Goal: Transaction & Acquisition: Purchase product/service

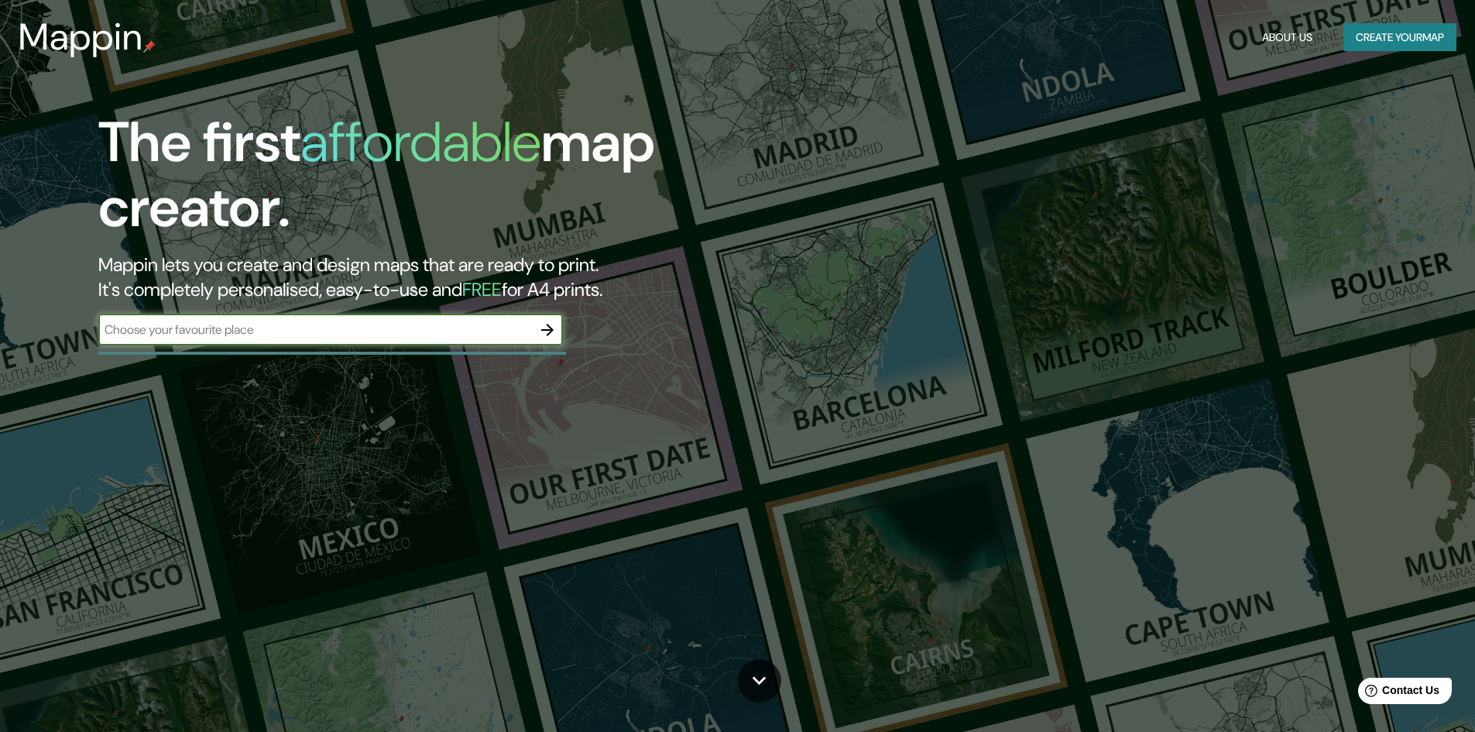
click at [296, 331] on input "text" at bounding box center [315, 330] width 434 height 18
type input "m"
type input "viviendas sociales en [PERSON_NAME]"
click at [544, 327] on icon "button" at bounding box center [547, 330] width 19 height 19
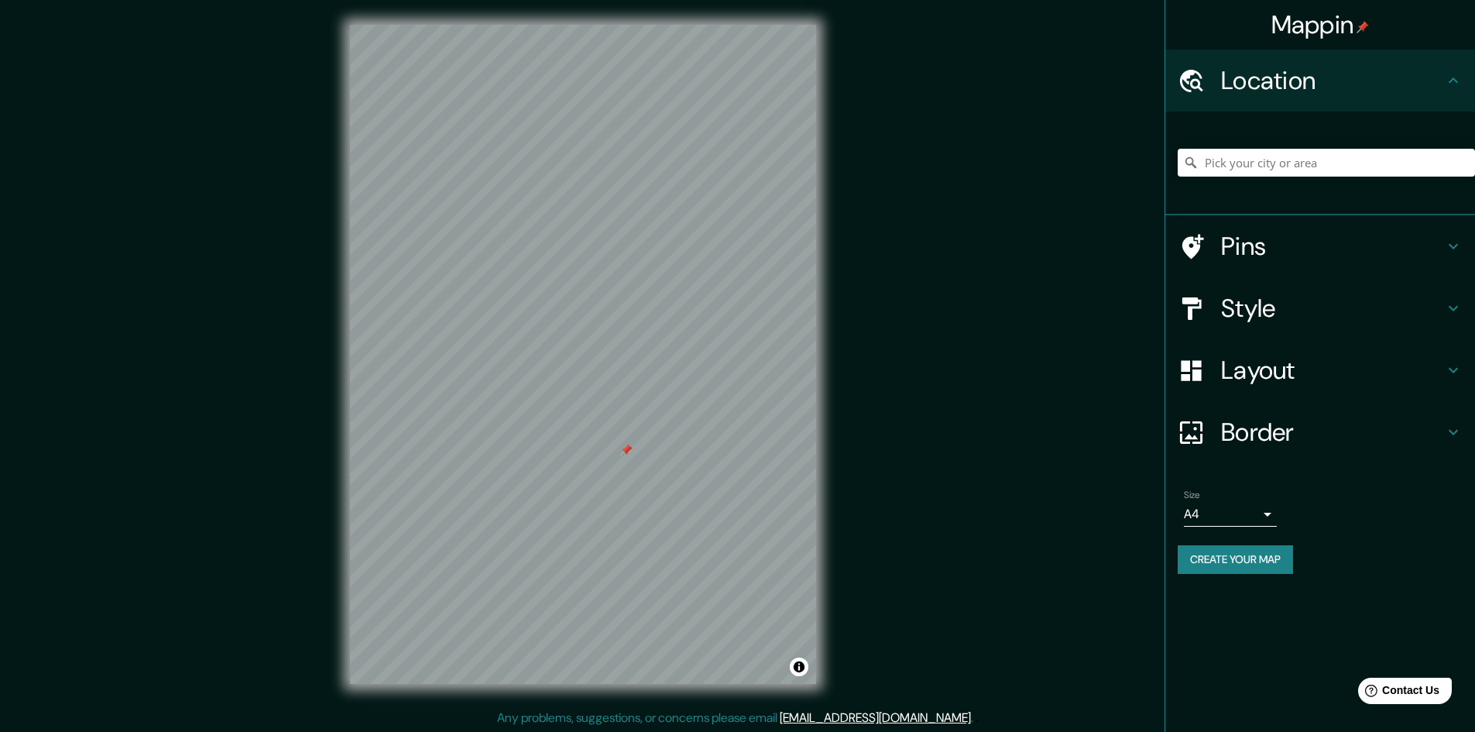
drag, startPoint x: 589, startPoint y: 417, endPoint x: 625, endPoint y: 455, distance: 52.1
click at [626, 454] on div at bounding box center [626, 450] width 12 height 12
click at [1298, 313] on h4 "Style" at bounding box center [1332, 308] width 223 height 31
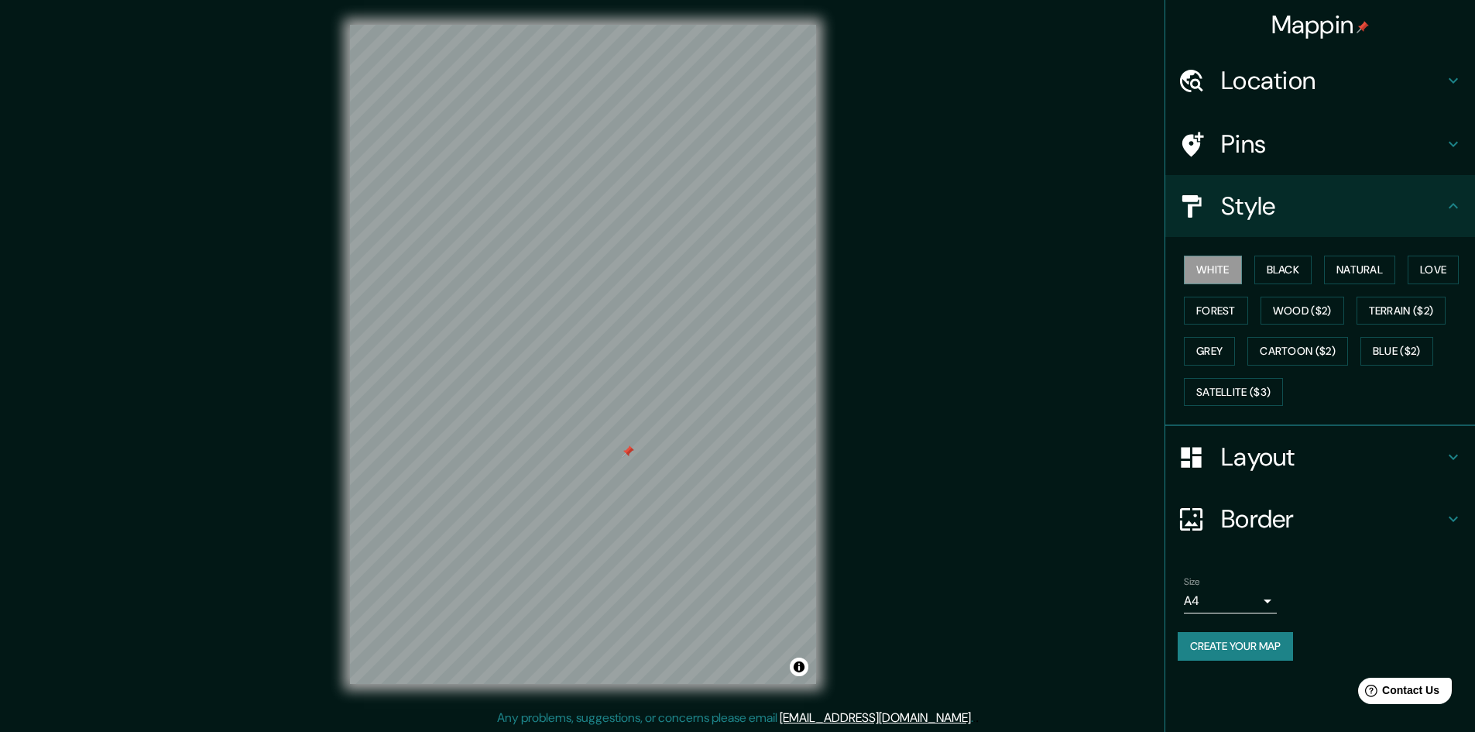
click at [1289, 80] on h4 "Location" at bounding box center [1332, 80] width 223 height 31
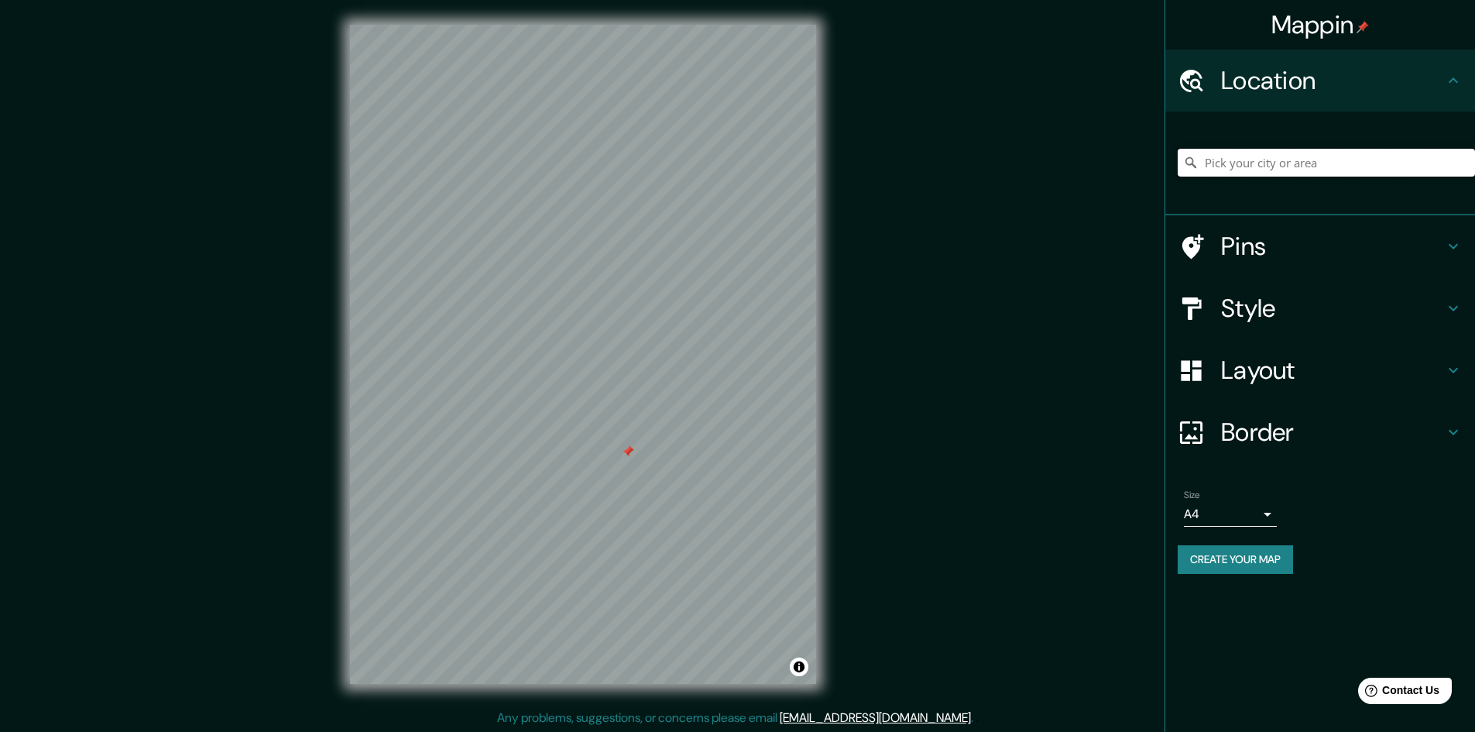
click at [1306, 164] on input "Pick your city or area" at bounding box center [1326, 163] width 297 height 28
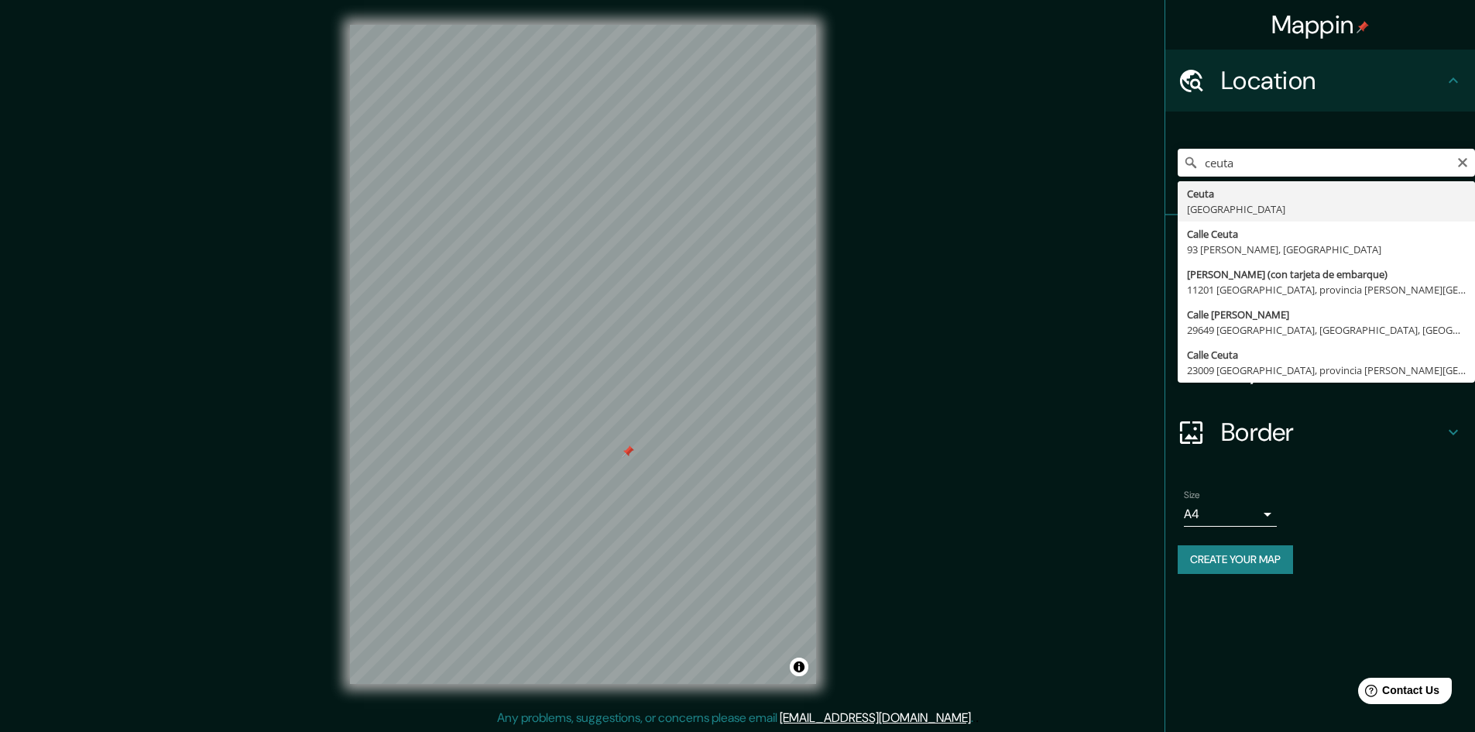
type input "[GEOGRAPHIC_DATA], [GEOGRAPHIC_DATA]"
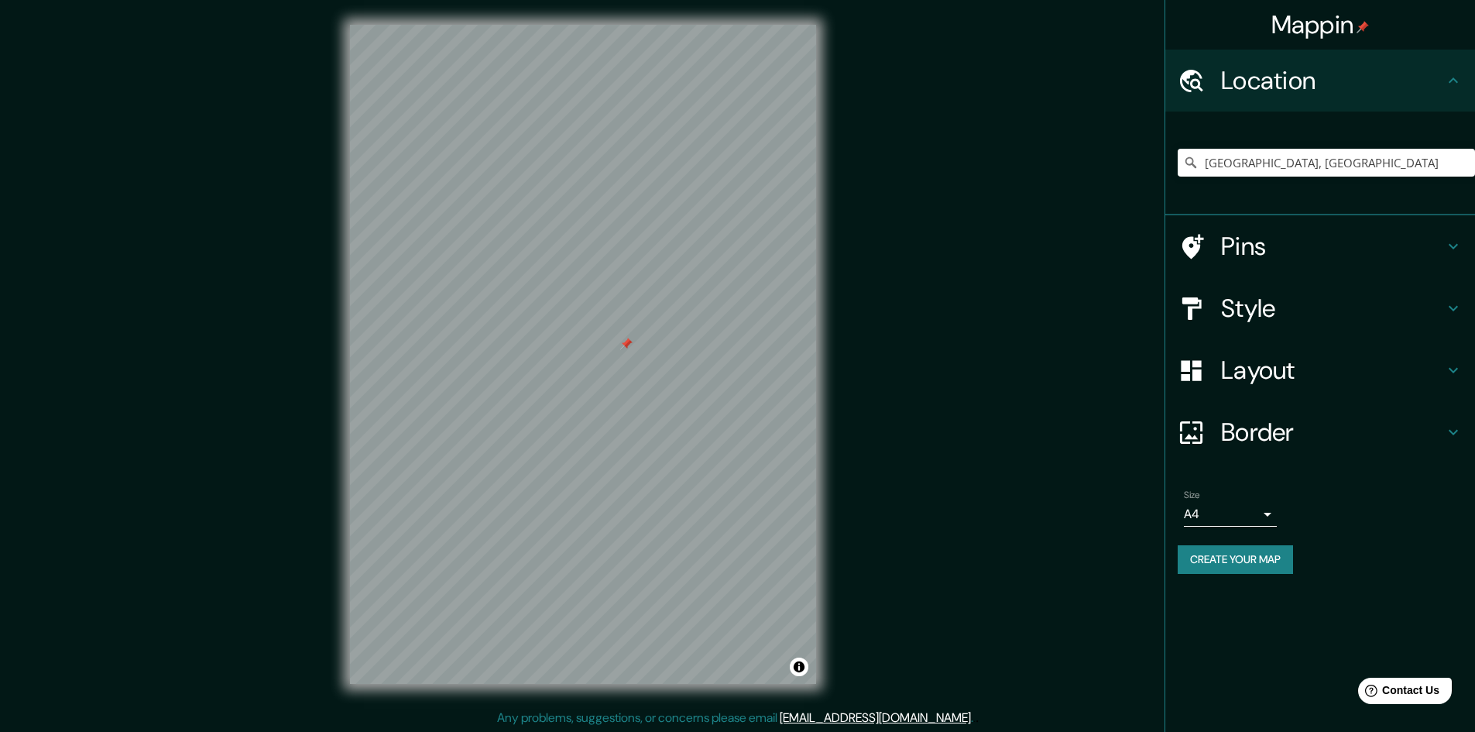
scroll to position [2, 0]
click at [1310, 294] on h4 "Style" at bounding box center [1332, 308] width 223 height 31
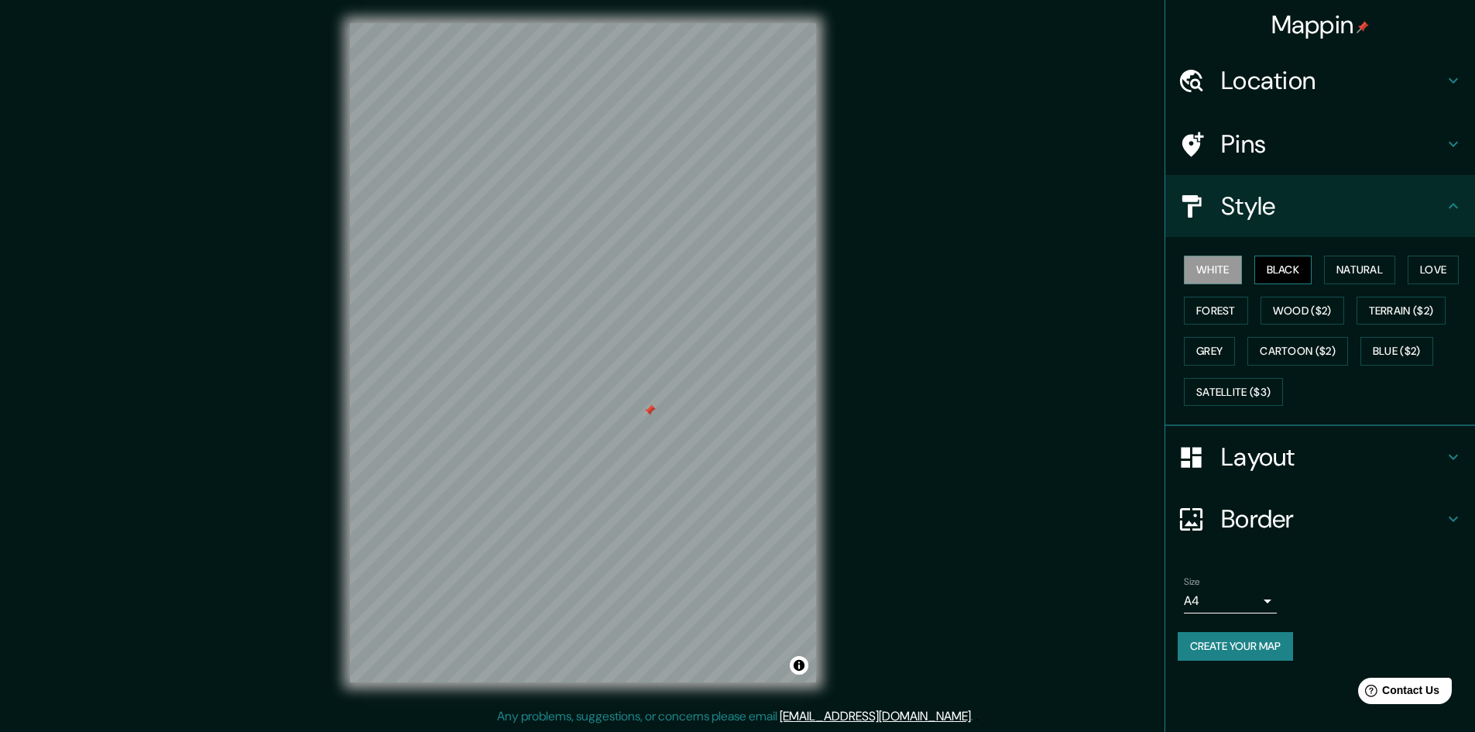
drag, startPoint x: 1303, startPoint y: 287, endPoint x: 1296, endPoint y: 281, distance: 9.9
click at [1296, 283] on div "White Black Natural Love Forest Wood ($2) Terrain ($2) Grey Cartoon ($2) Blue (…" at bounding box center [1326, 330] width 297 height 163
click at [1286, 268] on button "Black" at bounding box center [1284, 270] width 58 height 29
click at [1227, 280] on button "White" at bounding box center [1213, 270] width 58 height 29
click at [1348, 270] on button "Natural" at bounding box center [1359, 270] width 71 height 29
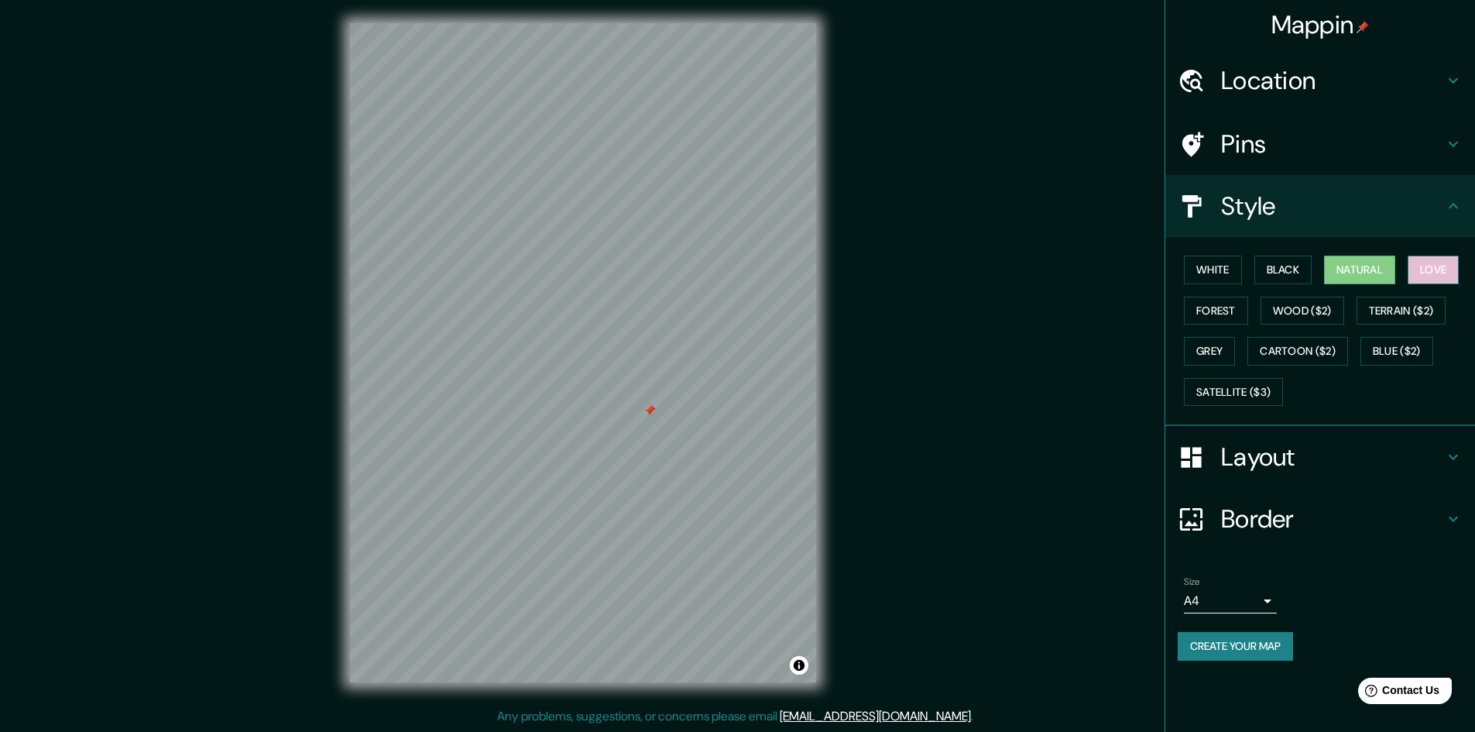
click at [1438, 265] on button "Love" at bounding box center [1433, 270] width 51 height 29
click at [1221, 304] on button "Forest" at bounding box center [1216, 311] width 64 height 29
click at [1310, 314] on button "Wood ($2)" at bounding box center [1303, 311] width 84 height 29
click at [1391, 317] on button "Terrain ($2)" at bounding box center [1402, 311] width 90 height 29
click at [1386, 357] on button "Blue ($2)" at bounding box center [1397, 351] width 73 height 29
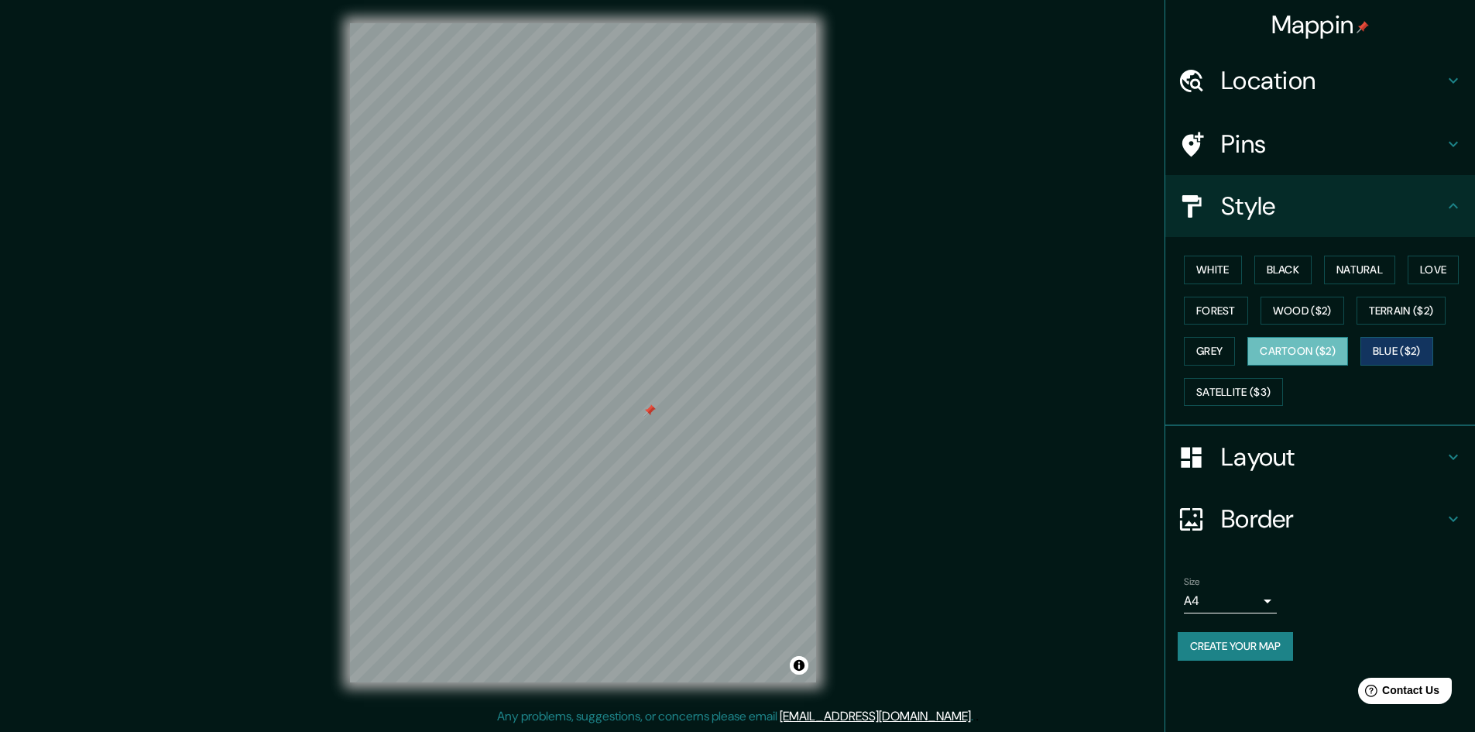
click at [1324, 355] on button "Cartoon ($2)" at bounding box center [1298, 351] width 101 height 29
click at [1375, 355] on button "Blue ($2)" at bounding box center [1397, 351] width 73 height 29
click at [1291, 263] on button "Black" at bounding box center [1284, 270] width 58 height 29
click at [1210, 267] on button "White" at bounding box center [1213, 270] width 58 height 29
click at [1289, 272] on button "Black" at bounding box center [1284, 270] width 58 height 29
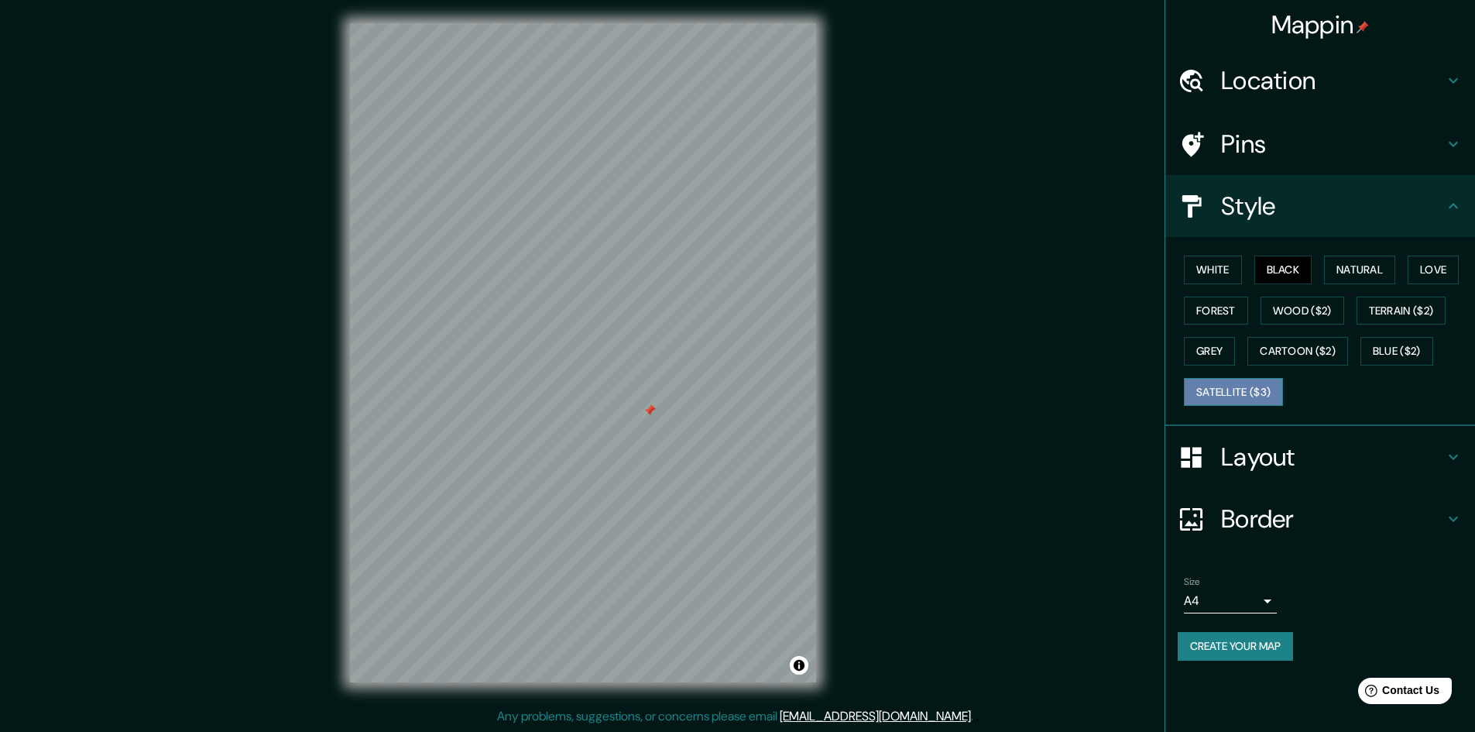
click at [1238, 386] on button "Satellite ($3)" at bounding box center [1233, 392] width 99 height 29
click at [1218, 265] on button "White" at bounding box center [1213, 270] width 58 height 29
click at [1229, 393] on button "Satellite ($3)" at bounding box center [1233, 392] width 99 height 29
click at [1228, 307] on button "Forest" at bounding box center [1216, 311] width 64 height 29
click at [1211, 353] on button "Grey" at bounding box center [1209, 351] width 51 height 29
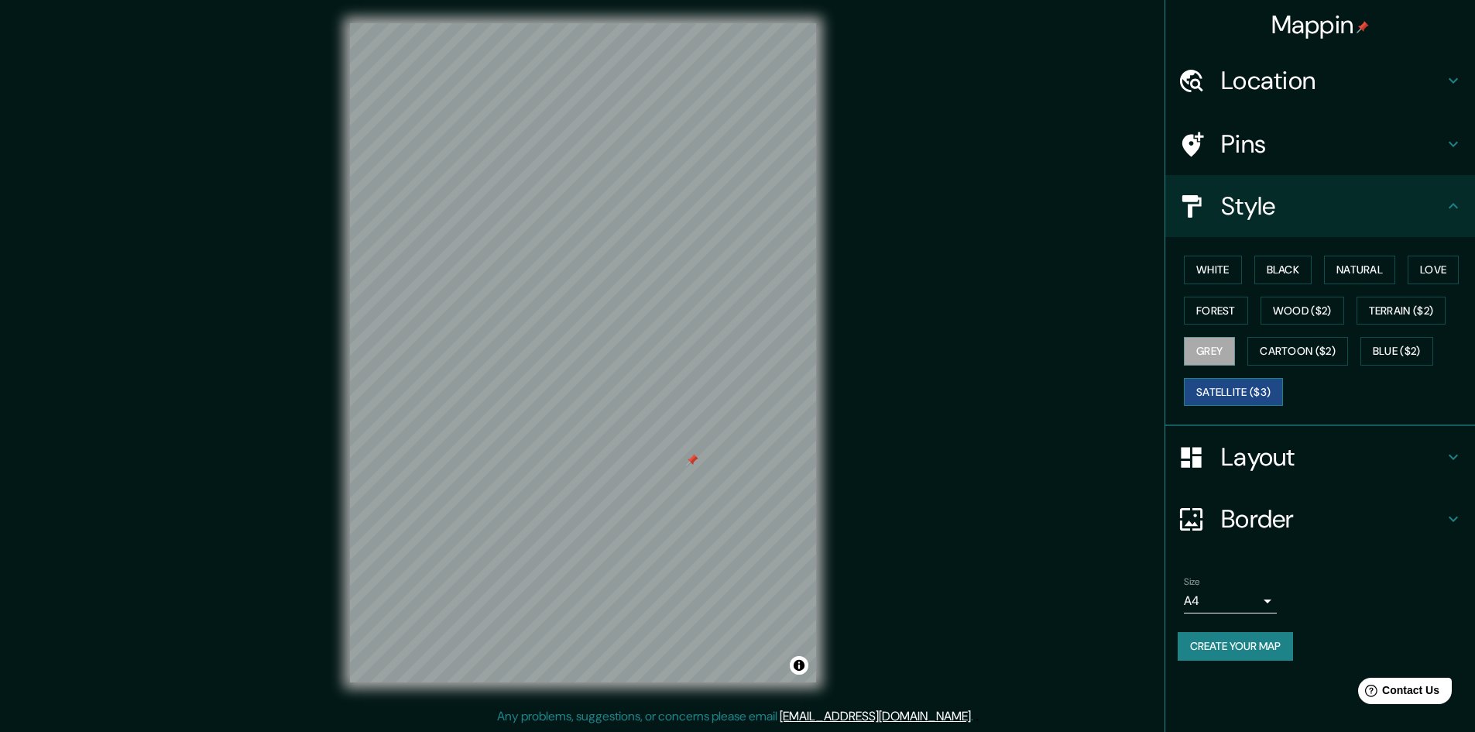
click at [1218, 390] on button "Satellite ($3)" at bounding box center [1233, 392] width 99 height 29
click at [1349, 273] on button "Natural" at bounding box center [1359, 270] width 71 height 29
click at [1450, 272] on button "Love" at bounding box center [1433, 270] width 51 height 29
click at [1216, 302] on button "Forest" at bounding box center [1216, 311] width 64 height 29
drag, startPoint x: 690, startPoint y: 458, endPoint x: 692, endPoint y: 470, distance: 11.8
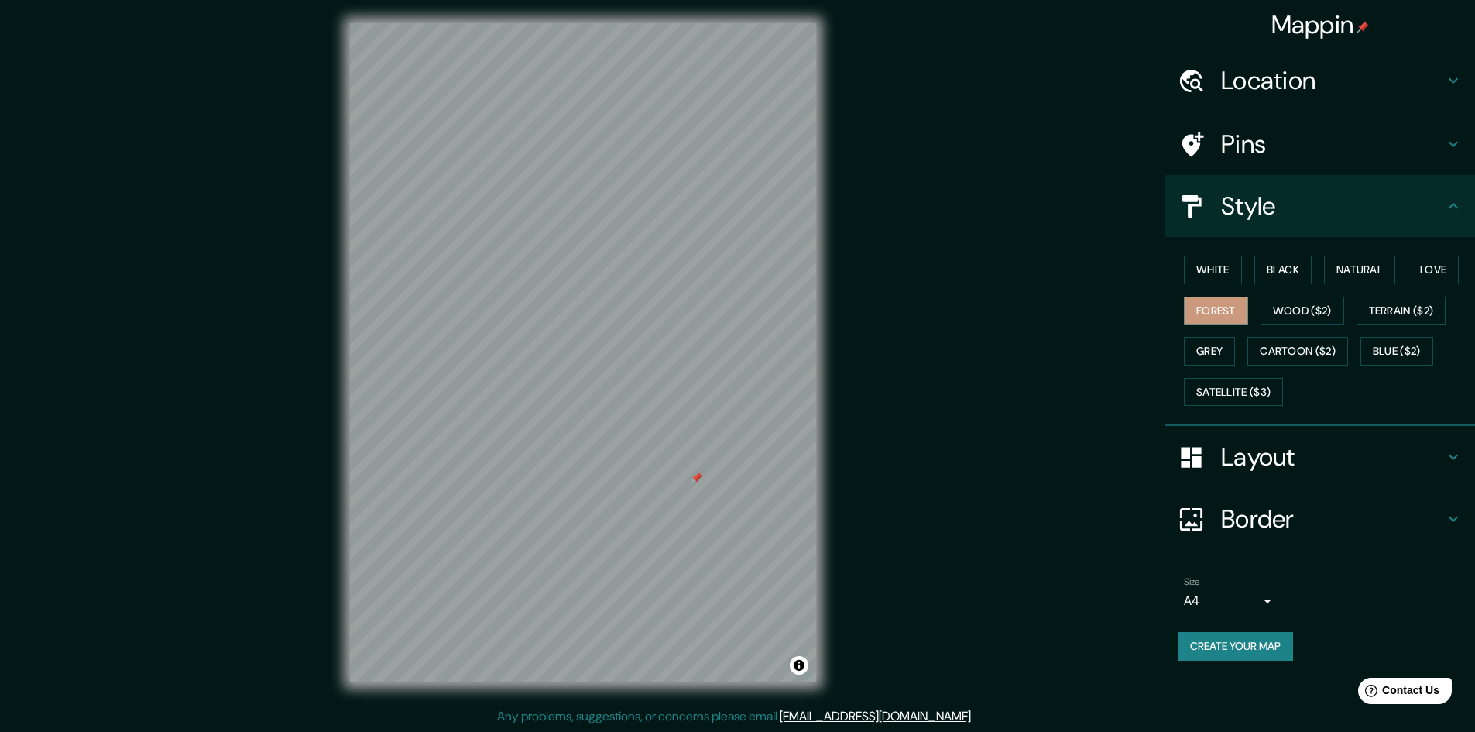
click at [695, 474] on div at bounding box center [697, 478] width 12 height 12
click at [1289, 266] on button "Black" at bounding box center [1284, 270] width 58 height 29
click at [1284, 467] on h4 "Layout" at bounding box center [1332, 456] width 223 height 31
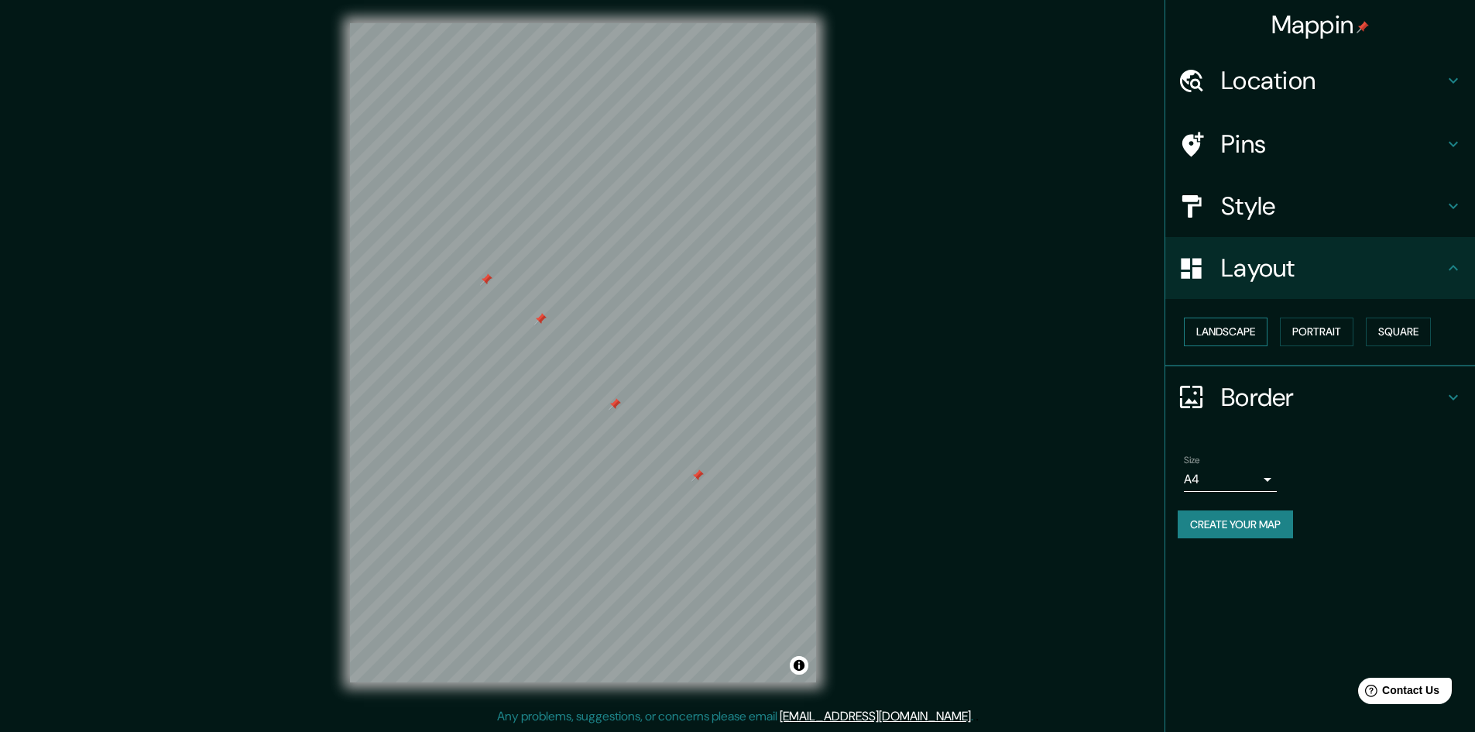
click at [1234, 335] on button "Landscape" at bounding box center [1226, 332] width 84 height 29
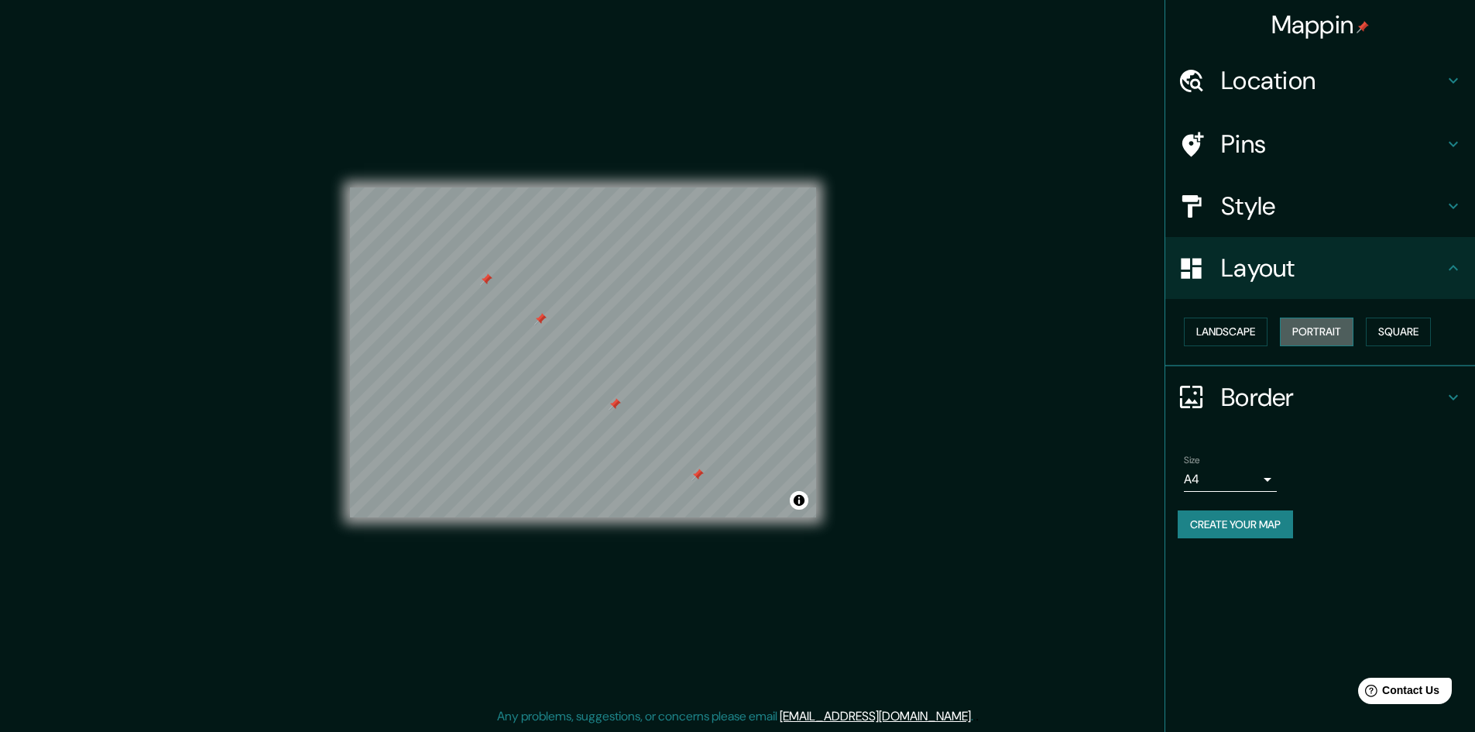
click at [1340, 335] on button "Portrait" at bounding box center [1317, 332] width 74 height 29
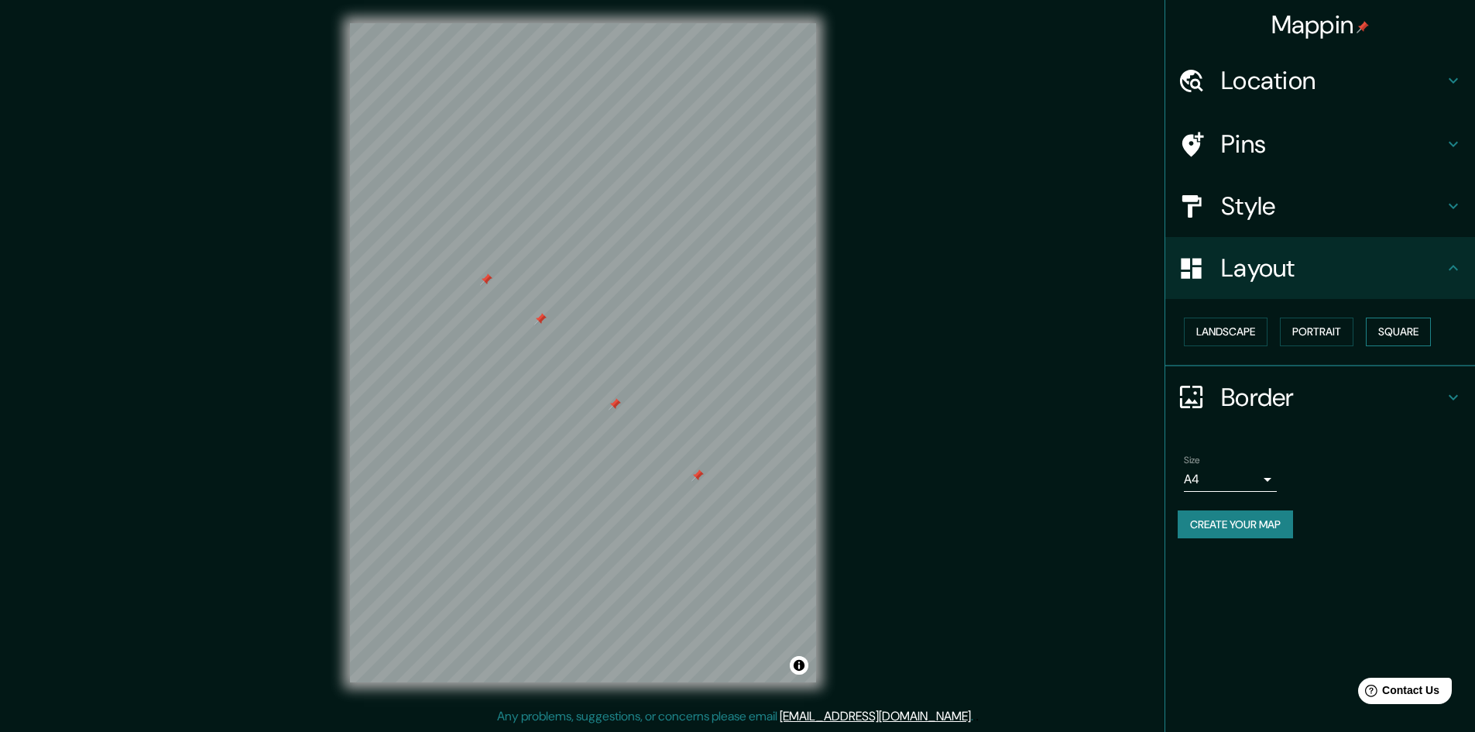
click at [1397, 334] on button "Square" at bounding box center [1398, 332] width 65 height 29
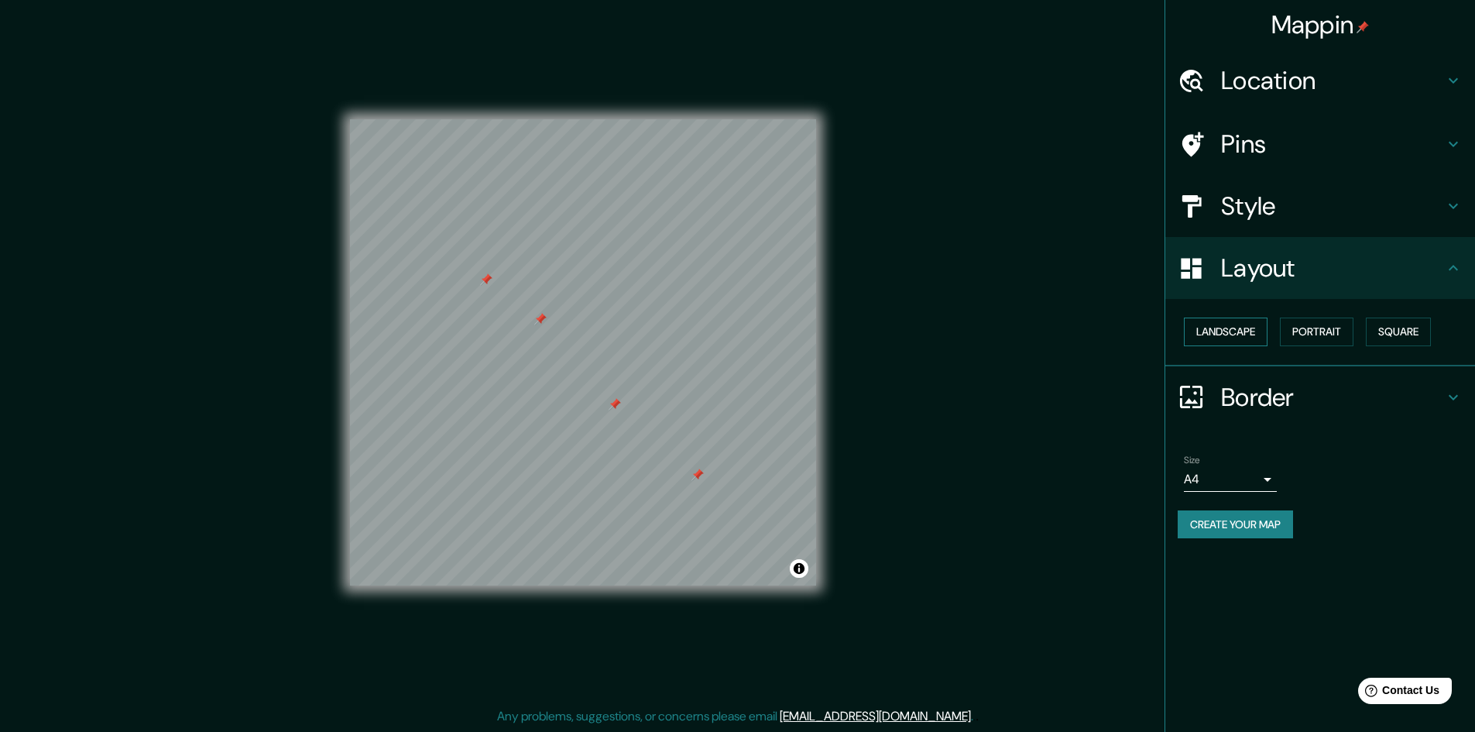
click at [1241, 331] on button "Landscape" at bounding box center [1226, 332] width 84 height 29
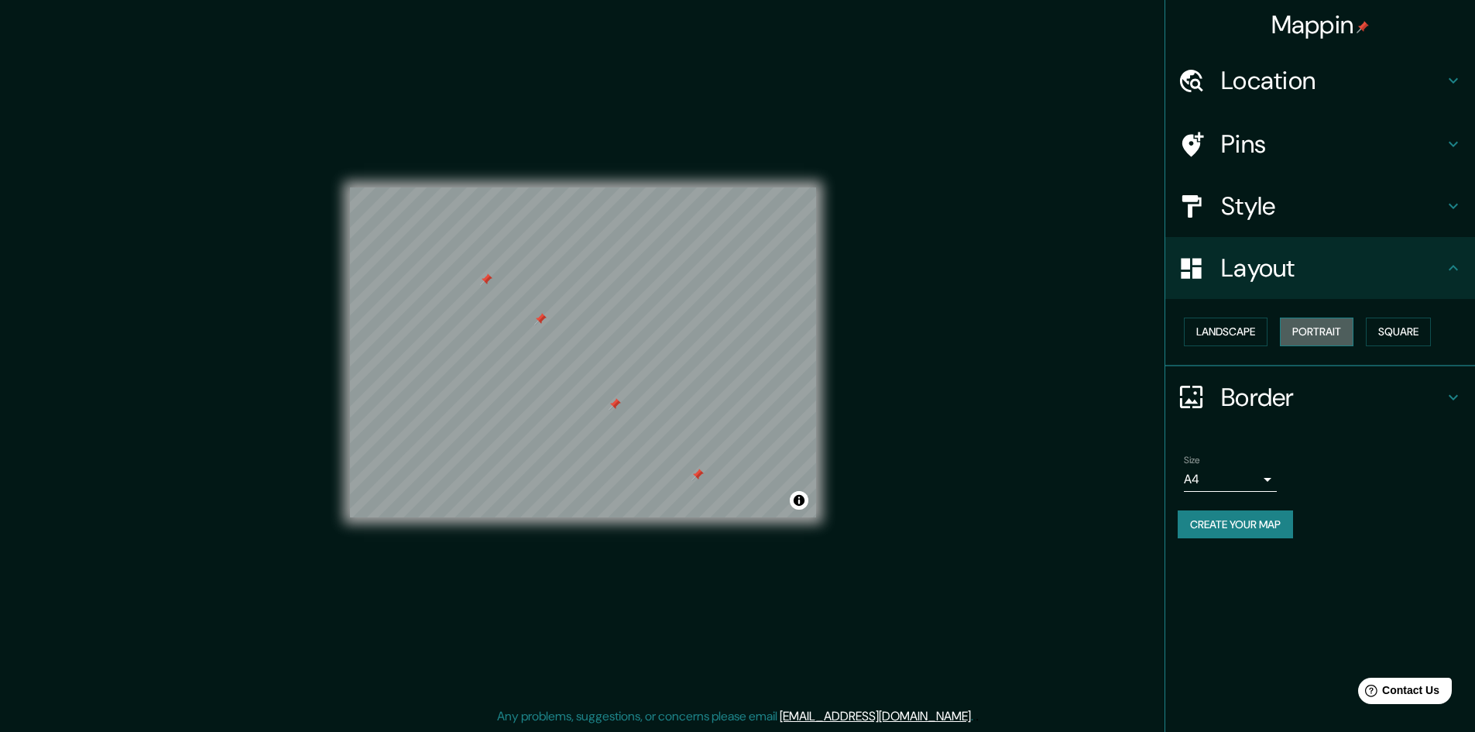
click at [1330, 331] on button "Portrait" at bounding box center [1317, 332] width 74 height 29
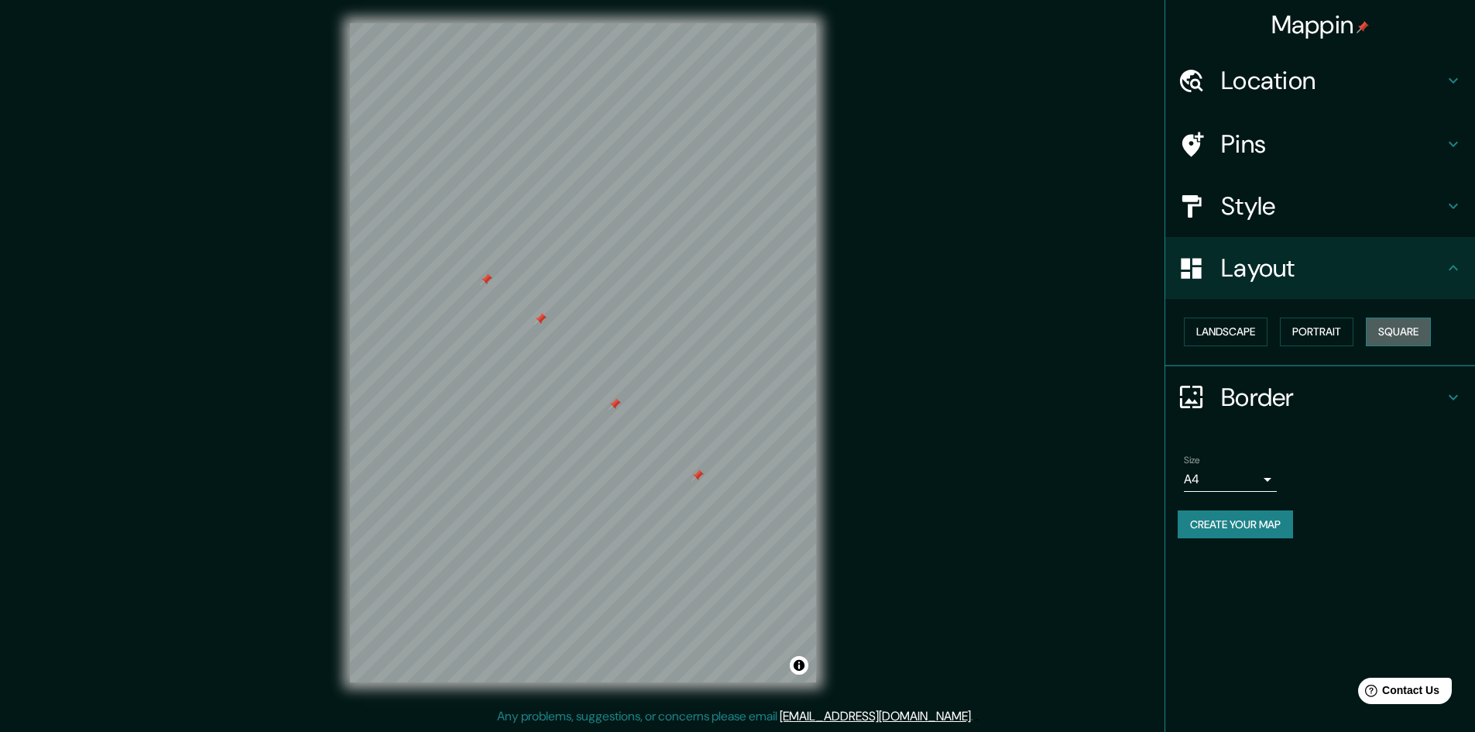
click at [1416, 331] on button "Square" at bounding box center [1398, 332] width 65 height 29
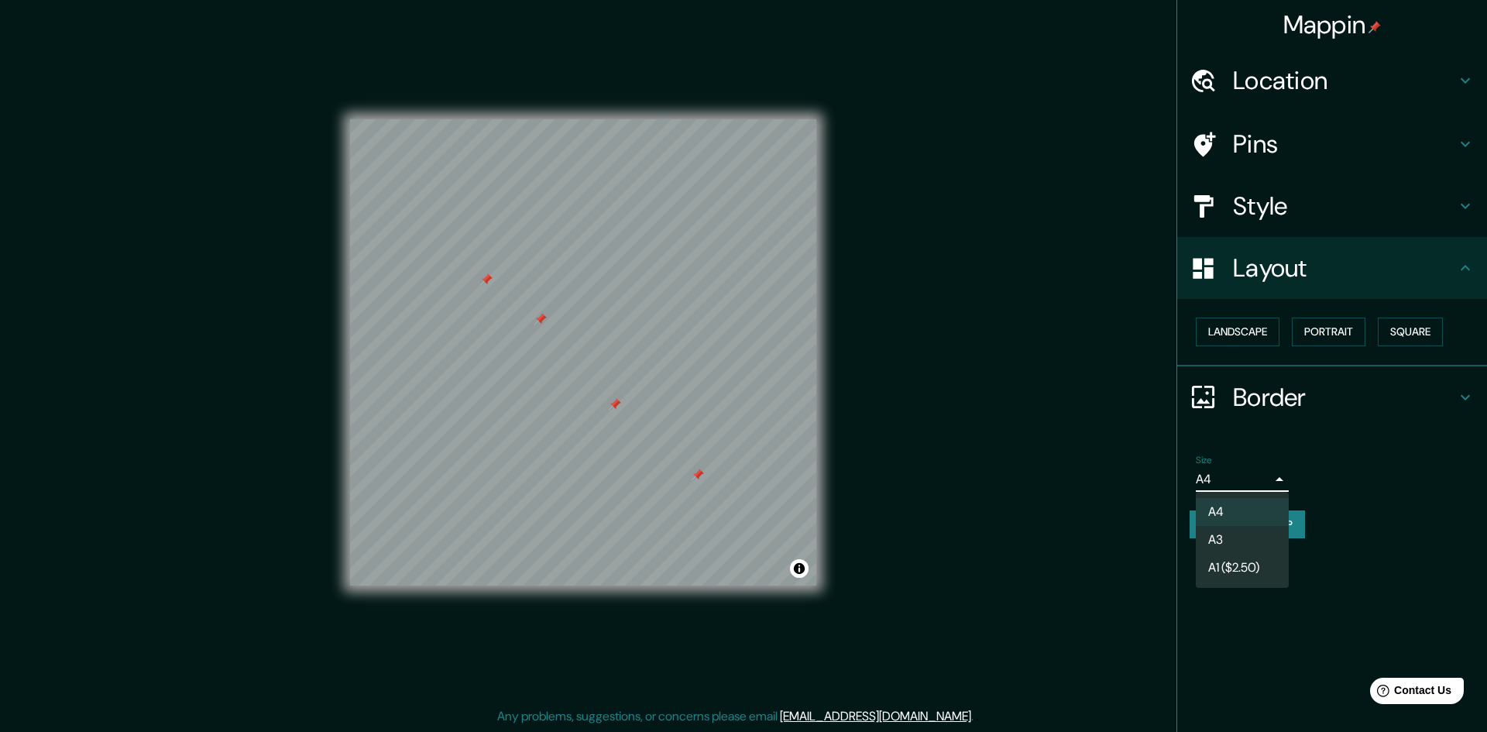
click at [1258, 479] on body "Mappin Location [GEOGRAPHIC_DATA], [GEOGRAPHIC_DATA] Pins Style Layout Landscap…" at bounding box center [743, 364] width 1487 height 732
click at [1265, 544] on li "A3" at bounding box center [1242, 540] width 93 height 28
type input "a4"
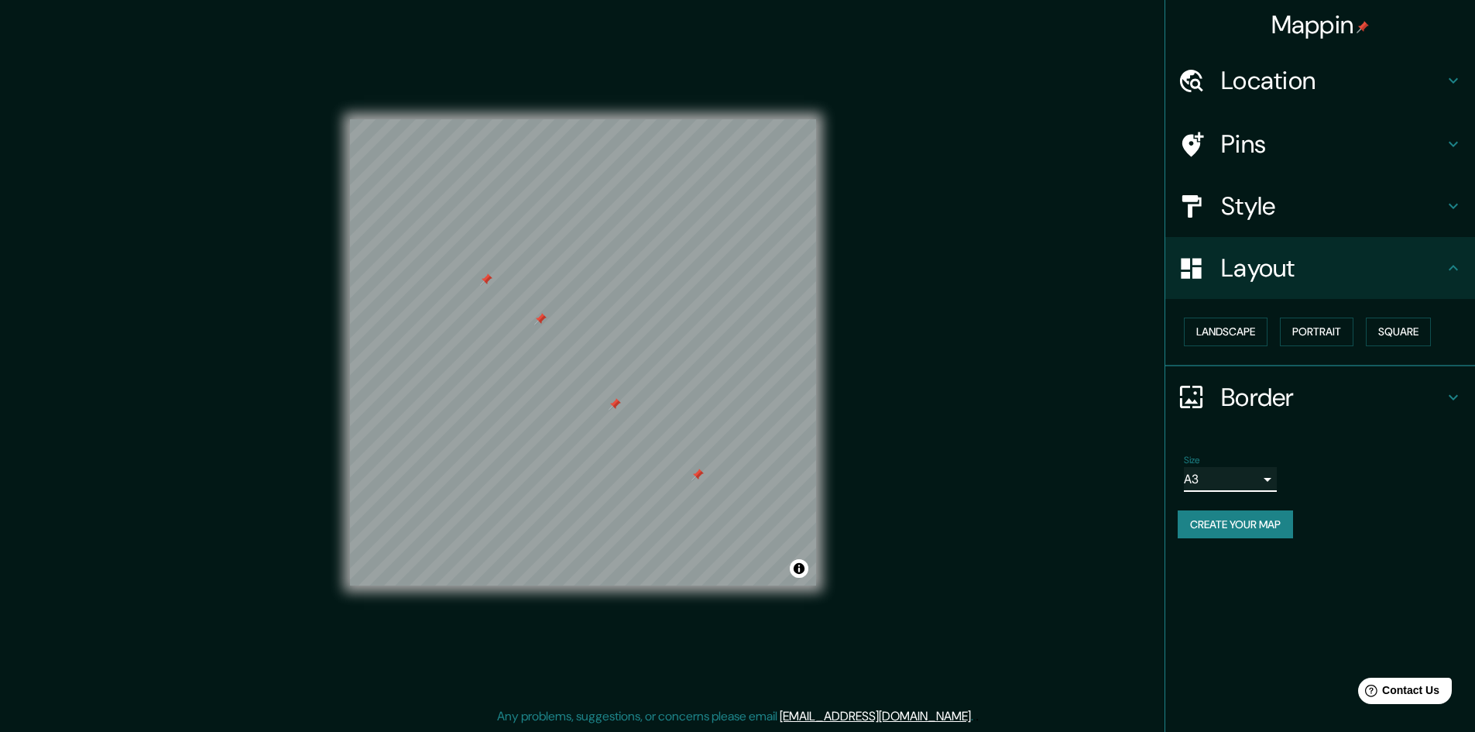
scroll to position [0, 0]
click at [1336, 206] on h4 "Style" at bounding box center [1332, 206] width 223 height 31
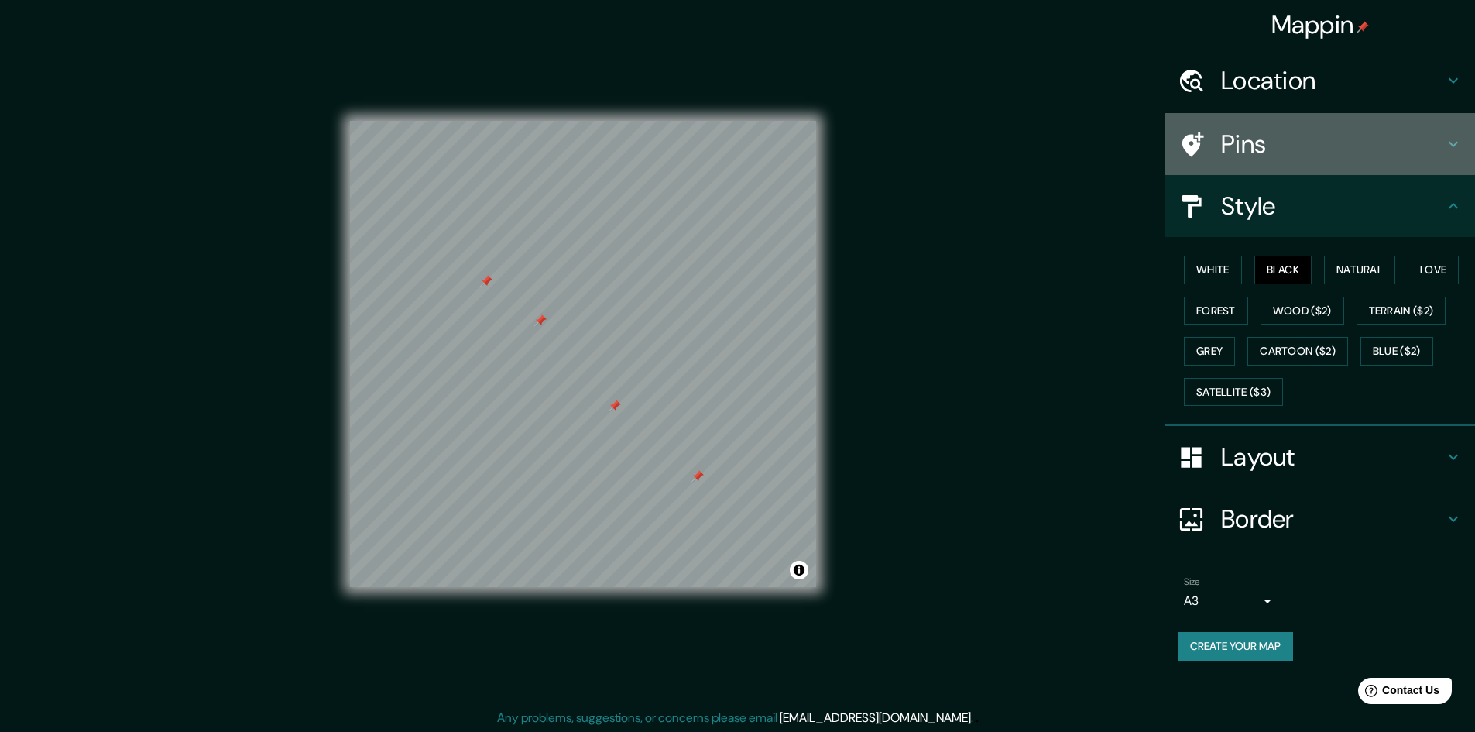
click at [1269, 138] on h4 "Pins" at bounding box center [1332, 144] width 223 height 31
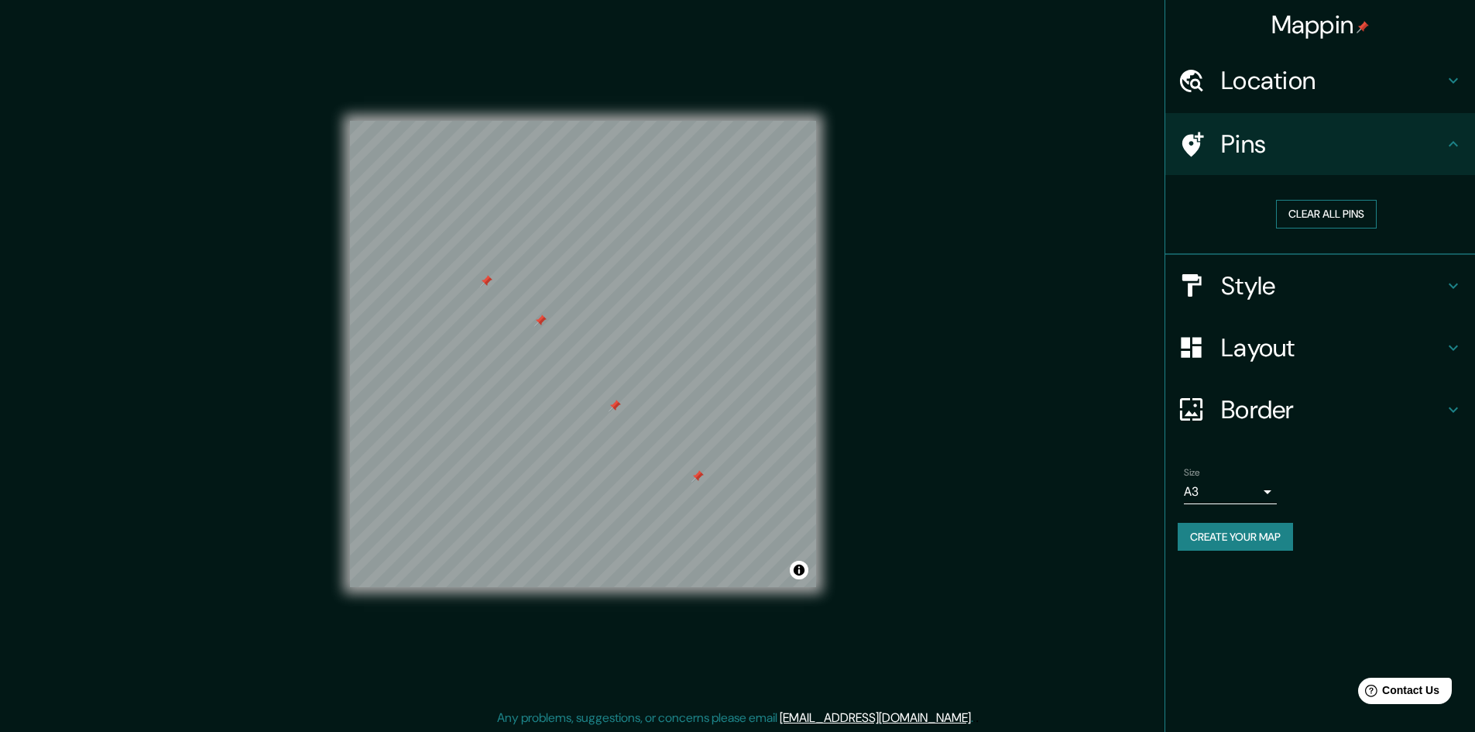
click at [1345, 216] on button "Clear all pins" at bounding box center [1326, 214] width 101 height 29
click at [1317, 294] on h4 "Style" at bounding box center [1332, 285] width 223 height 31
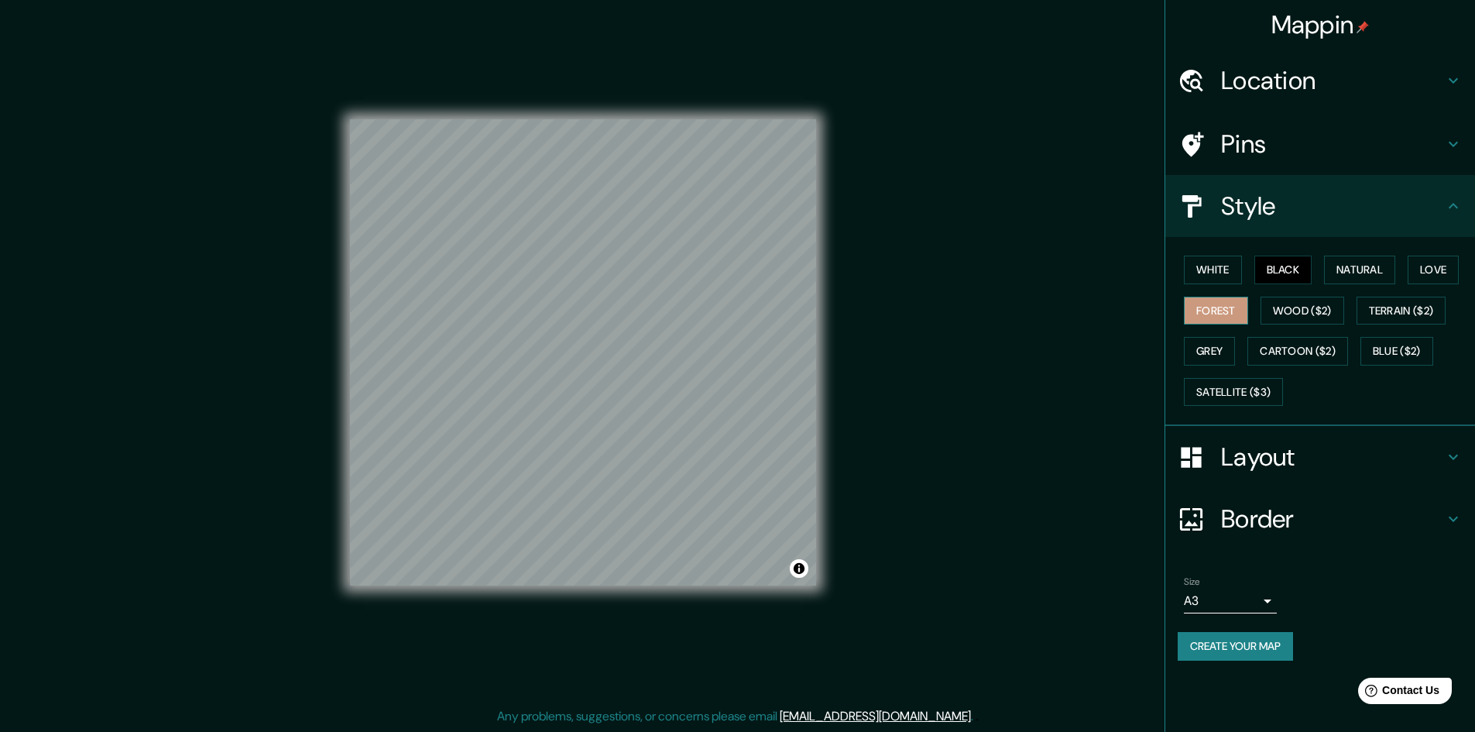
click at [1204, 311] on button "Forest" at bounding box center [1216, 311] width 64 height 29
click at [1228, 397] on button "Satellite ($3)" at bounding box center [1233, 392] width 99 height 29
click at [1206, 307] on button "Forest" at bounding box center [1216, 311] width 64 height 29
click at [1378, 275] on button "Natural" at bounding box center [1359, 270] width 71 height 29
click at [1295, 268] on button "Black" at bounding box center [1284, 270] width 58 height 29
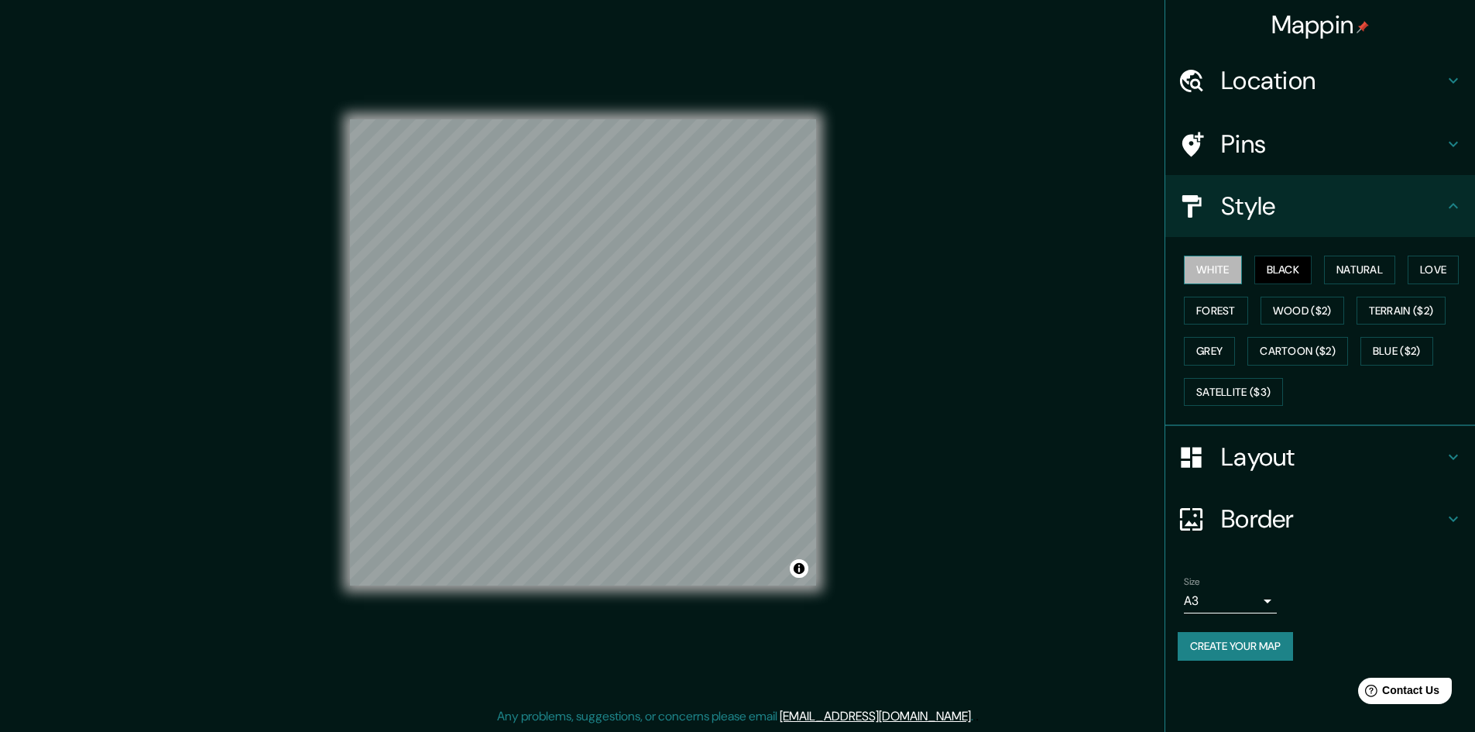
click at [1221, 270] on button "White" at bounding box center [1213, 270] width 58 height 29
click at [1355, 276] on button "Natural" at bounding box center [1359, 270] width 71 height 29
click at [1453, 270] on button "Love" at bounding box center [1433, 270] width 51 height 29
click at [1225, 309] on button "Forest" at bounding box center [1216, 311] width 64 height 29
click at [1447, 275] on button "Love" at bounding box center [1433, 270] width 51 height 29
